Goal: Find contact information: Find contact information

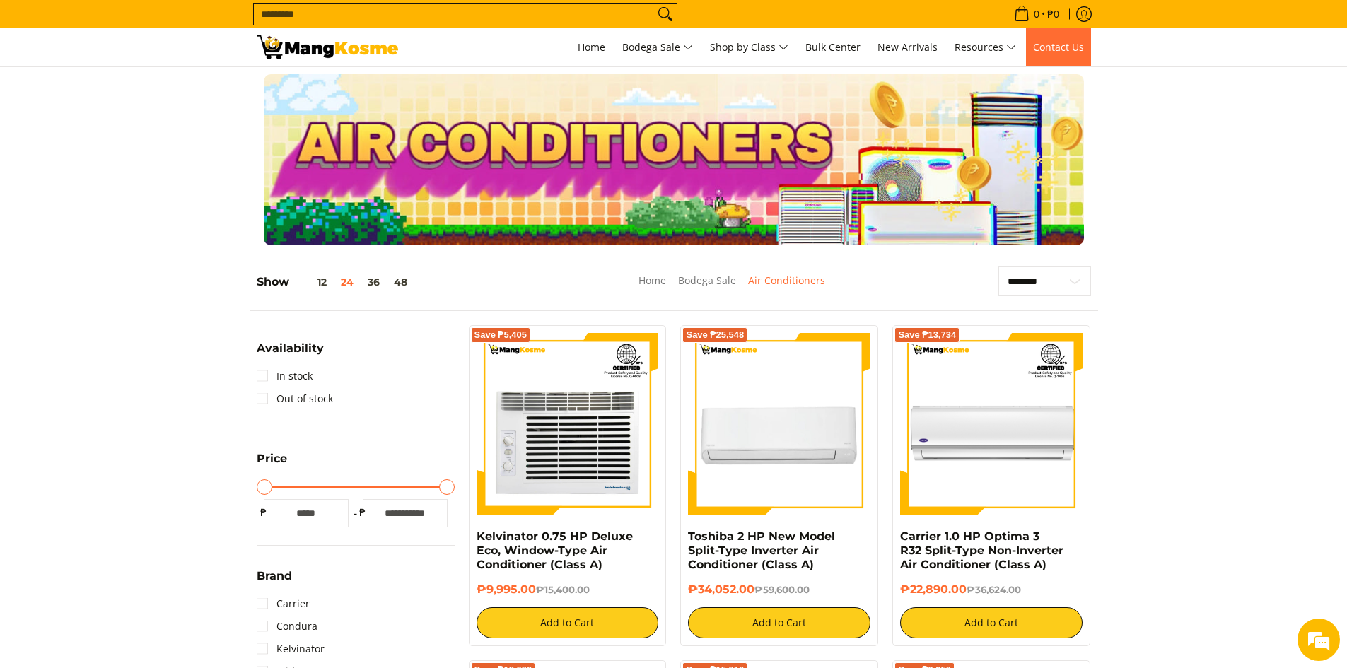
click at [1072, 50] on span "Contact Us" at bounding box center [1058, 46] width 51 height 13
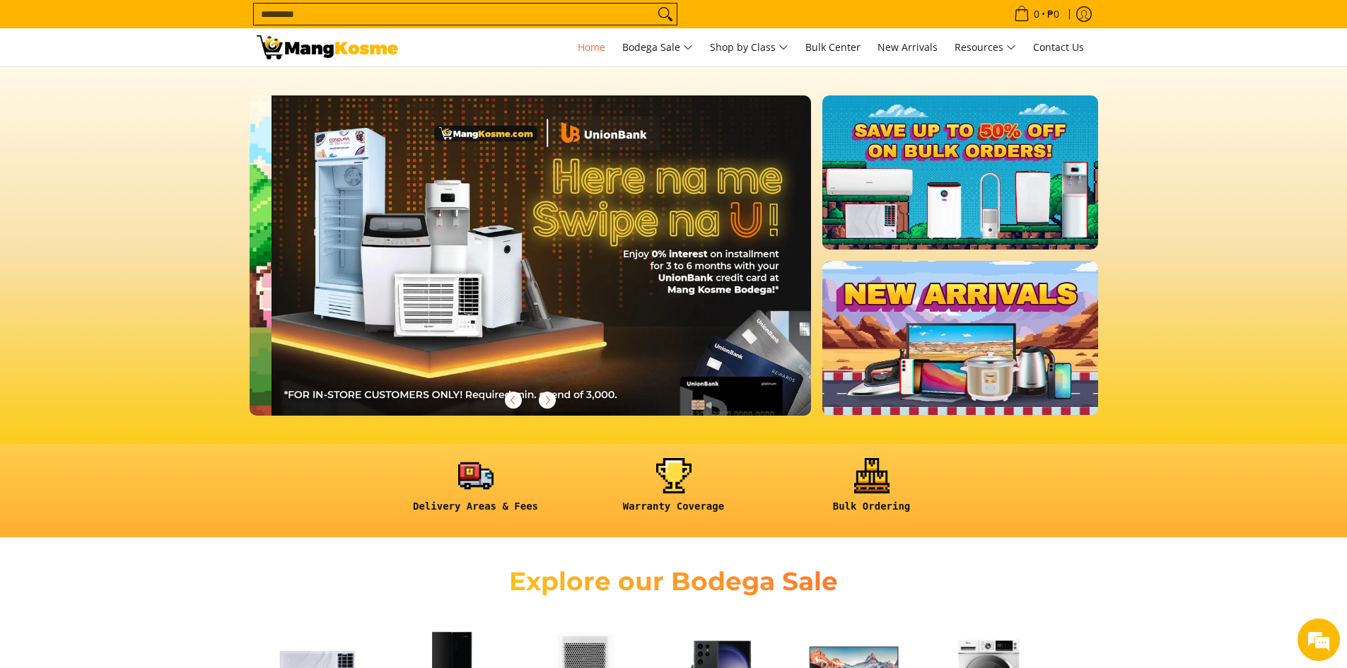
scroll to position [0, 562]
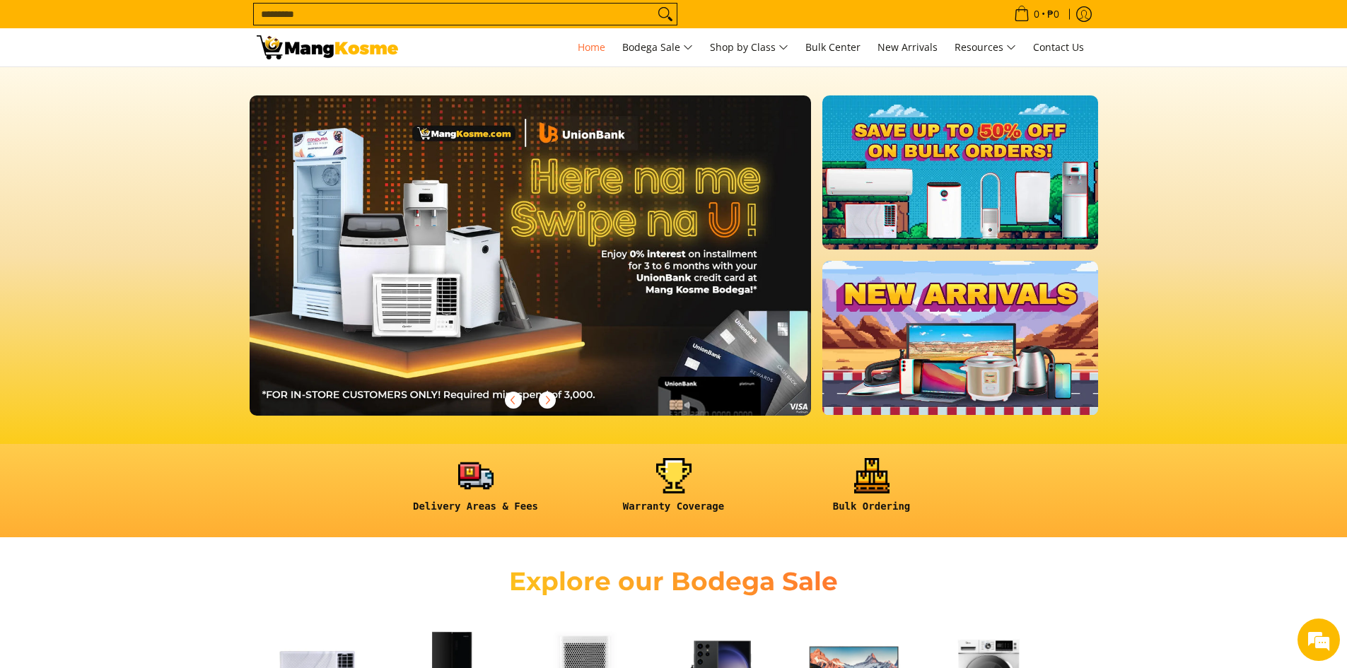
click at [1099, 13] on div "Search... 0 • ₱0 View cart Checkout" at bounding box center [674, 14] width 863 height 28
click at [1084, 11] on icon "Log in" at bounding box center [1084, 14] width 16 height 16
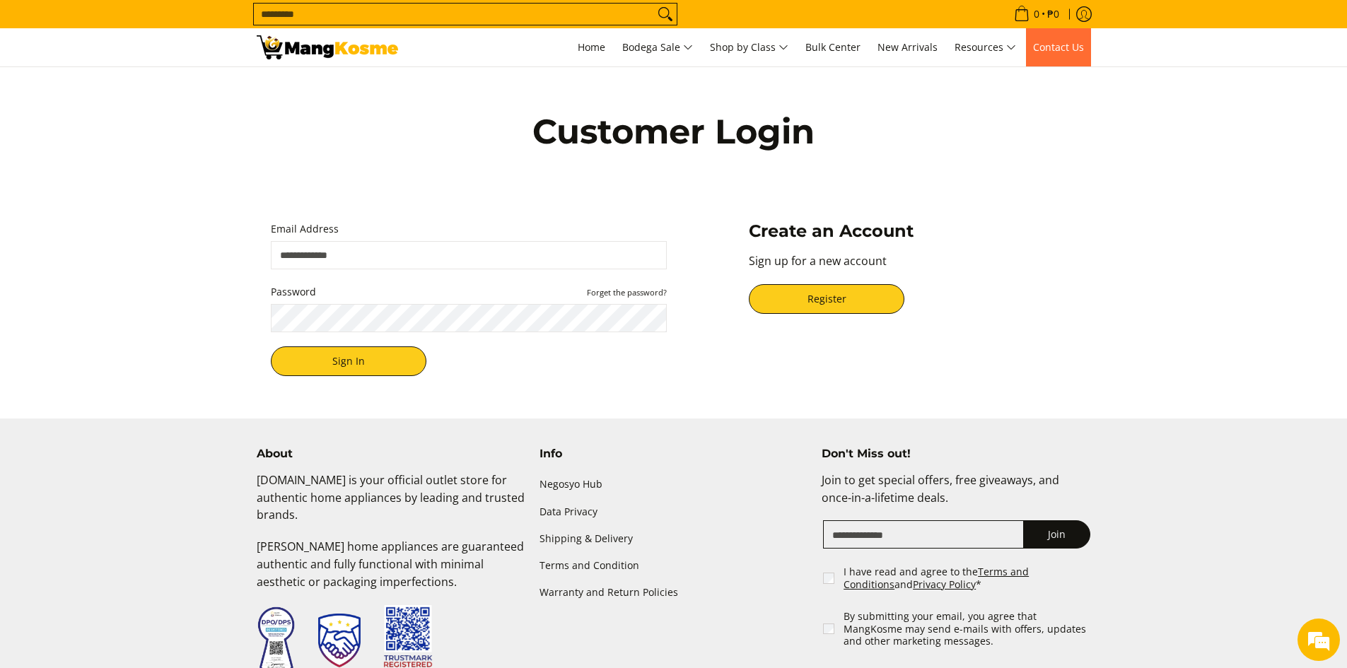
click at [1057, 37] on link "Contact Us" at bounding box center [1058, 47] width 65 height 38
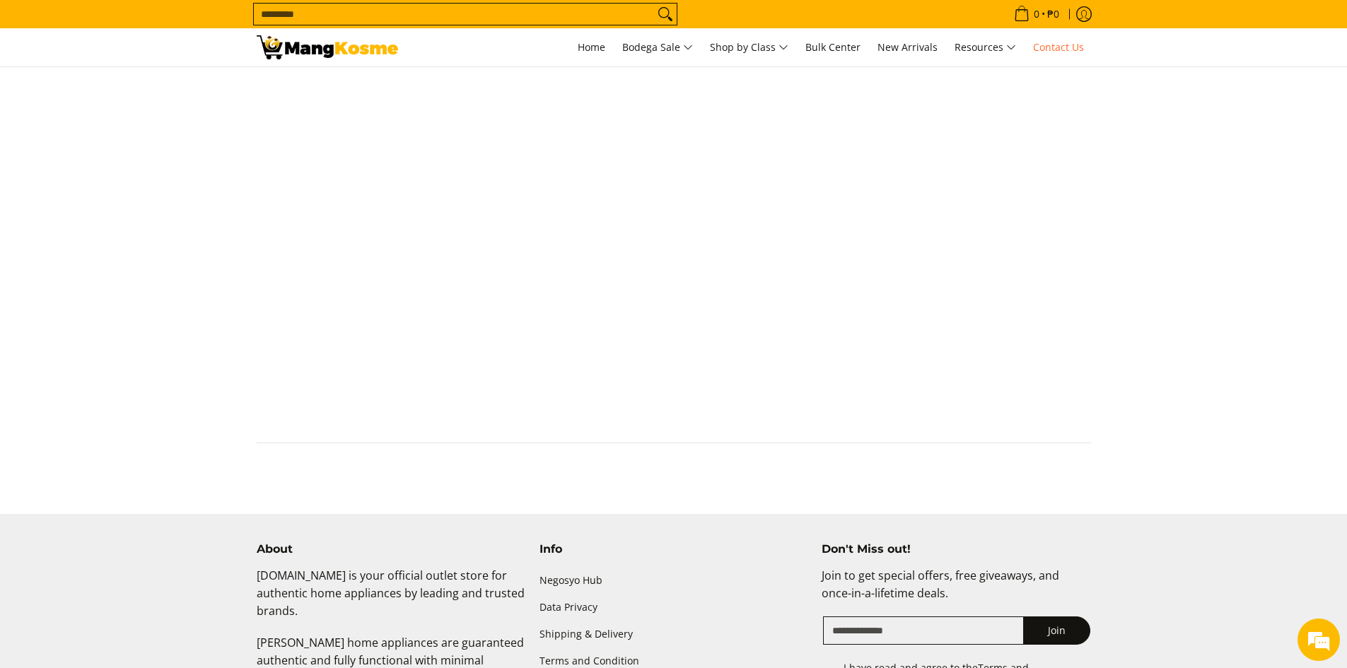
scroll to position [778, 0]
